Goal: Navigation & Orientation: Find specific page/section

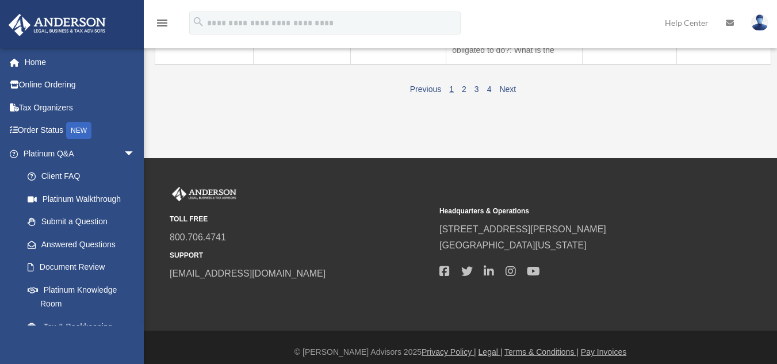
scroll to position [1471, 0]
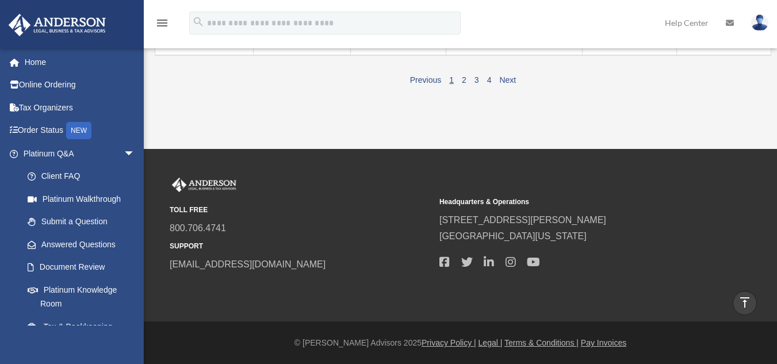
click at [461, 83] on span "1 2 3 4" at bounding box center [470, 80] width 50 height 10
click at [463, 81] on link "2" at bounding box center [464, 79] width 5 height 9
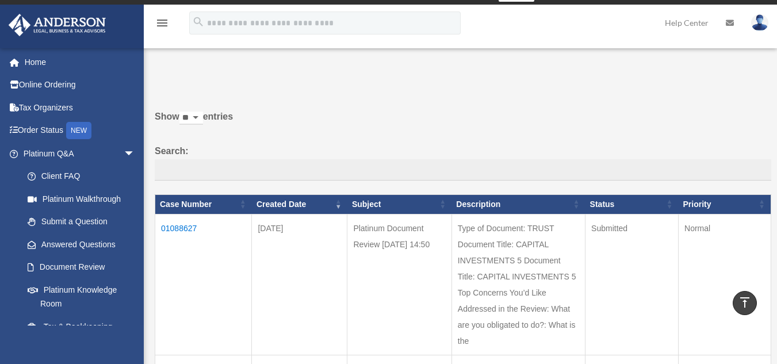
scroll to position [0, 0]
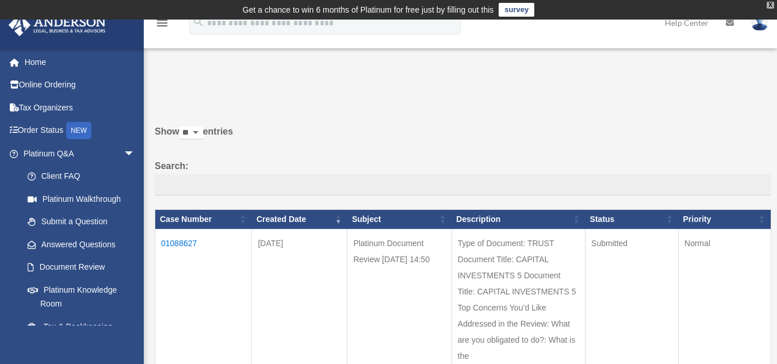
click at [770, 5] on div "X" at bounding box center [770, 5] width 7 height 7
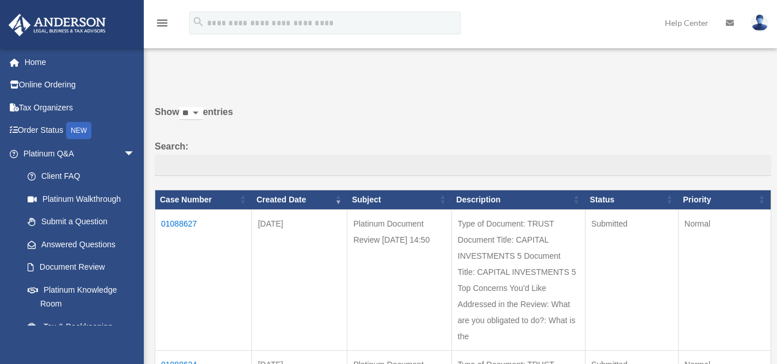
click at [759, 18] on img at bounding box center [759, 22] width 17 height 17
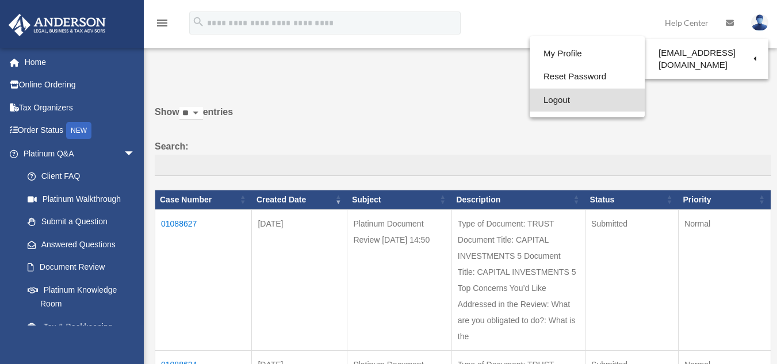
click at [564, 101] on link "Logout" at bounding box center [587, 101] width 115 height 24
